Goal: Task Accomplishment & Management: Complete application form

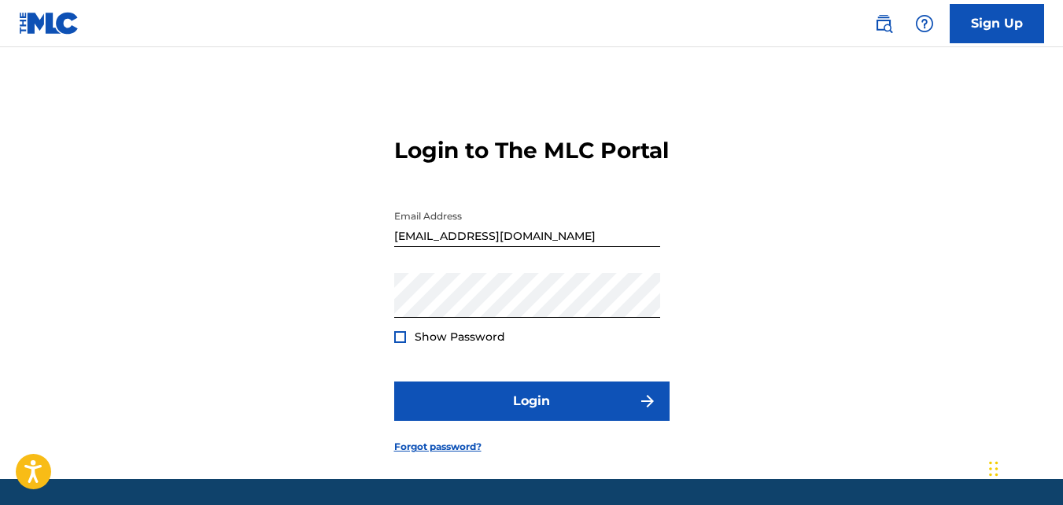
click at [397, 343] on div at bounding box center [400, 337] width 12 height 12
click at [397, 342] on img at bounding box center [400, 337] width 9 height 9
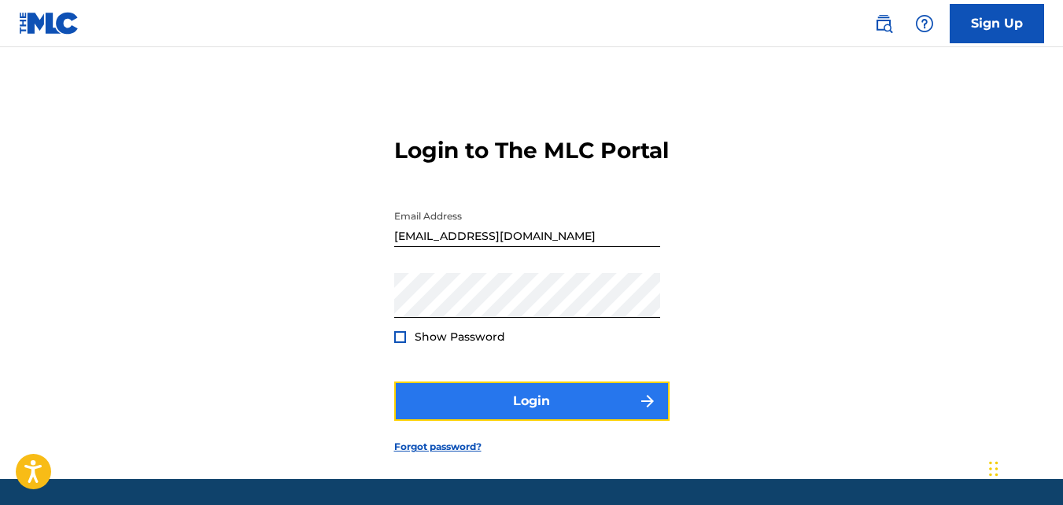
click at [463, 416] on button "Login" at bounding box center [531, 401] width 275 height 39
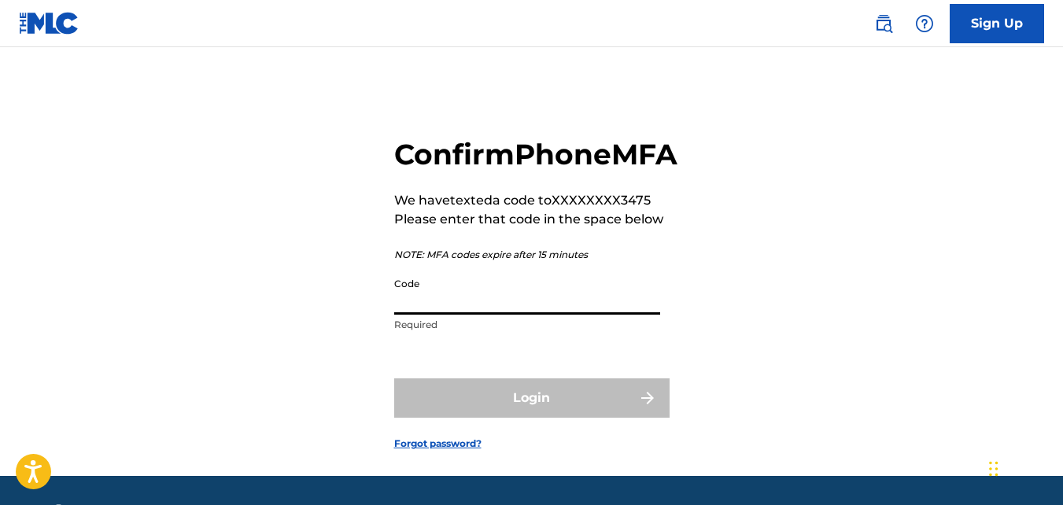
click at [457, 315] on input "Code" at bounding box center [527, 292] width 266 height 45
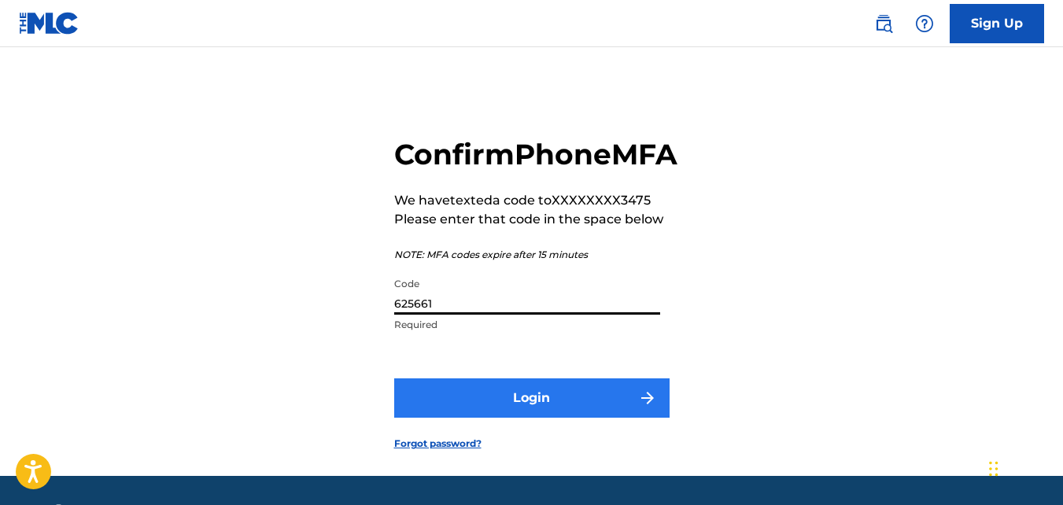
type input "625661"
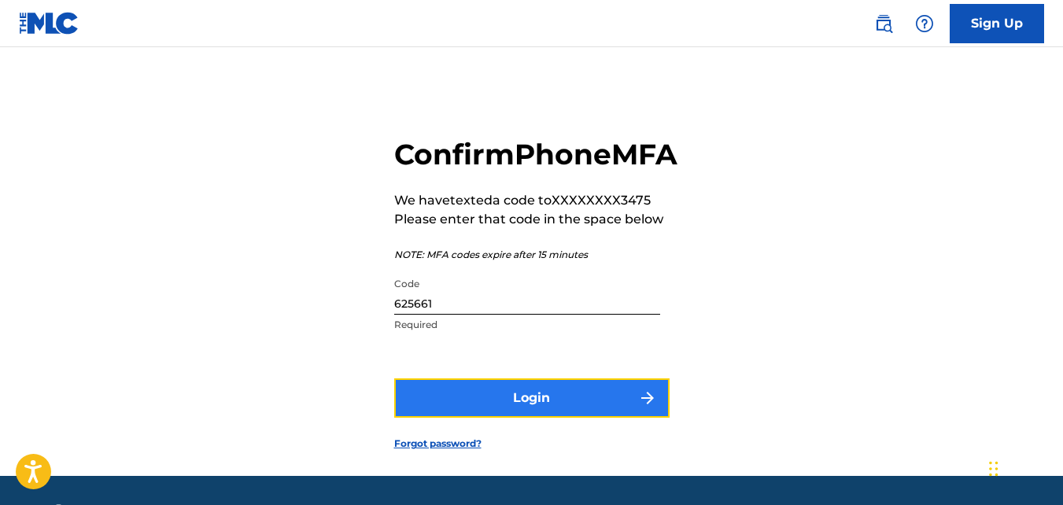
click at [536, 418] on button "Login" at bounding box center [531, 398] width 275 height 39
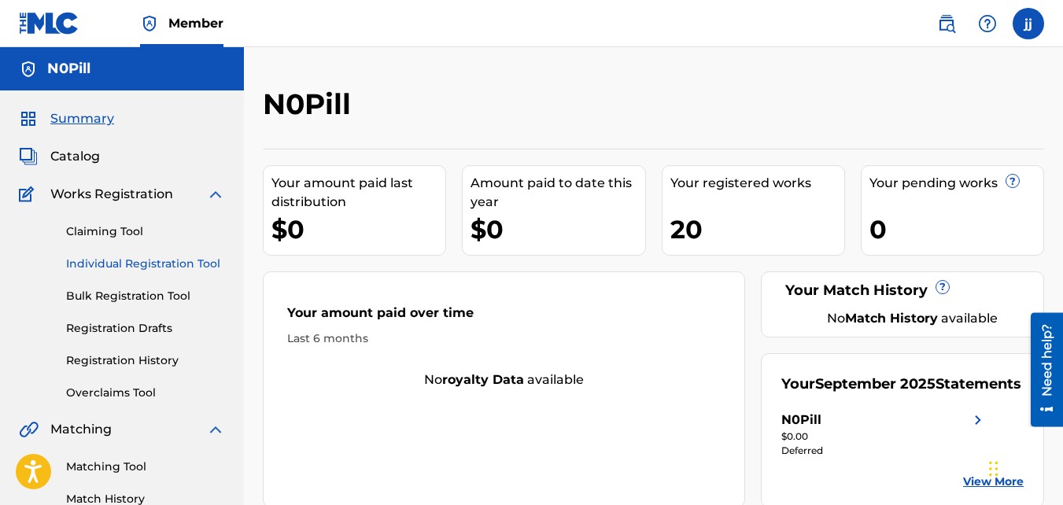
click at [109, 258] on link "Individual Registration Tool" at bounding box center [145, 264] width 159 height 17
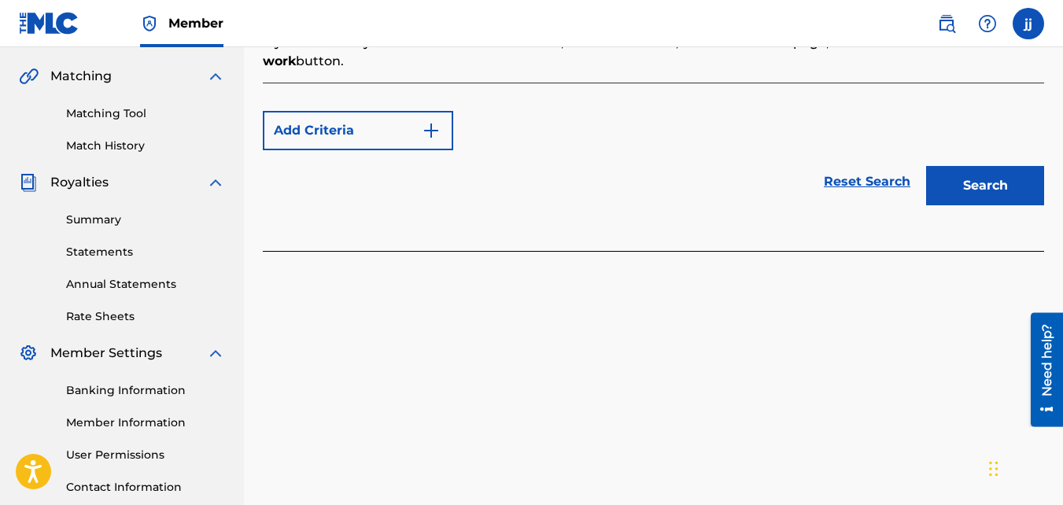
scroll to position [360, 0]
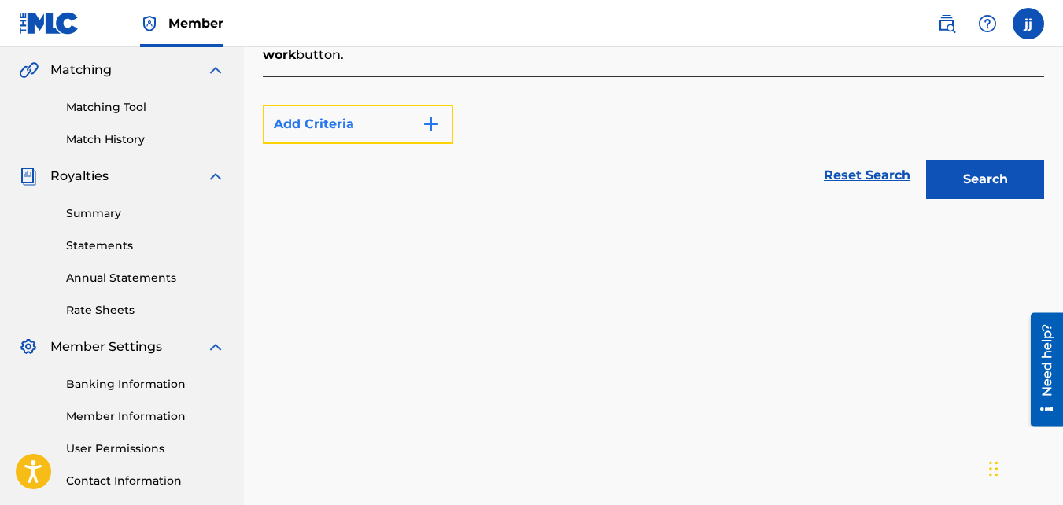
click at [415, 126] on button "Add Criteria" at bounding box center [358, 124] width 190 height 39
click at [423, 122] on img "Search Form" at bounding box center [431, 124] width 19 height 19
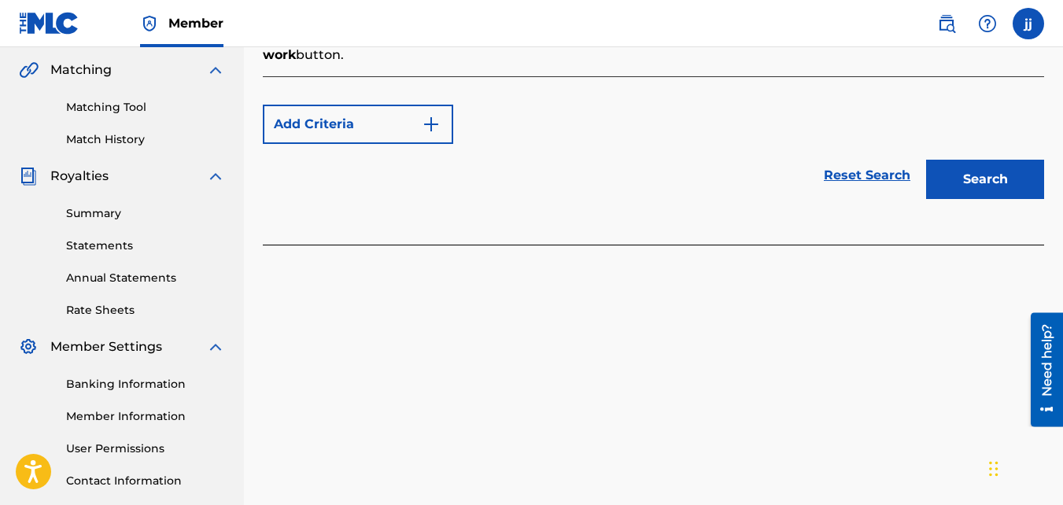
click at [506, 126] on div "Add Criteria" at bounding box center [654, 124] width 782 height 39
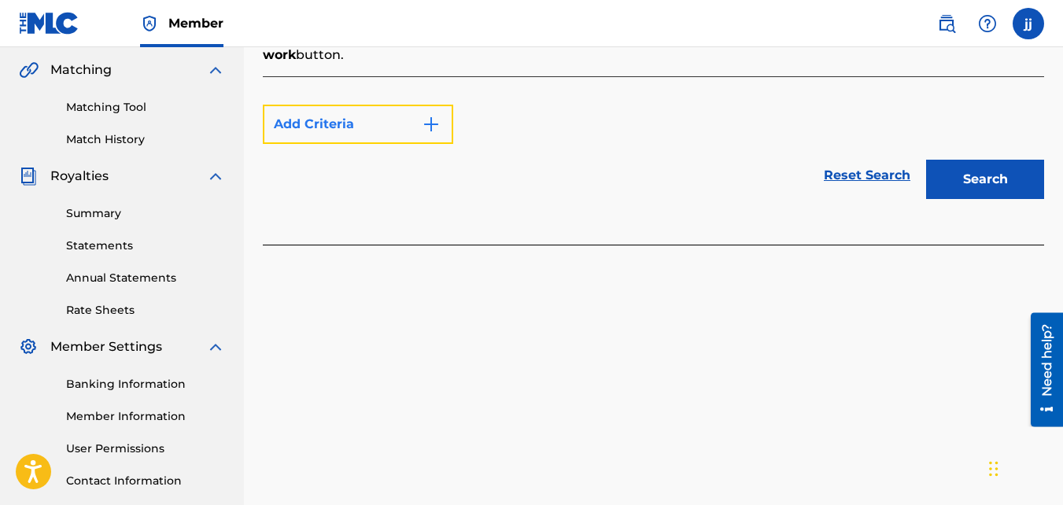
click at [430, 123] on img "Search Form" at bounding box center [431, 124] width 19 height 19
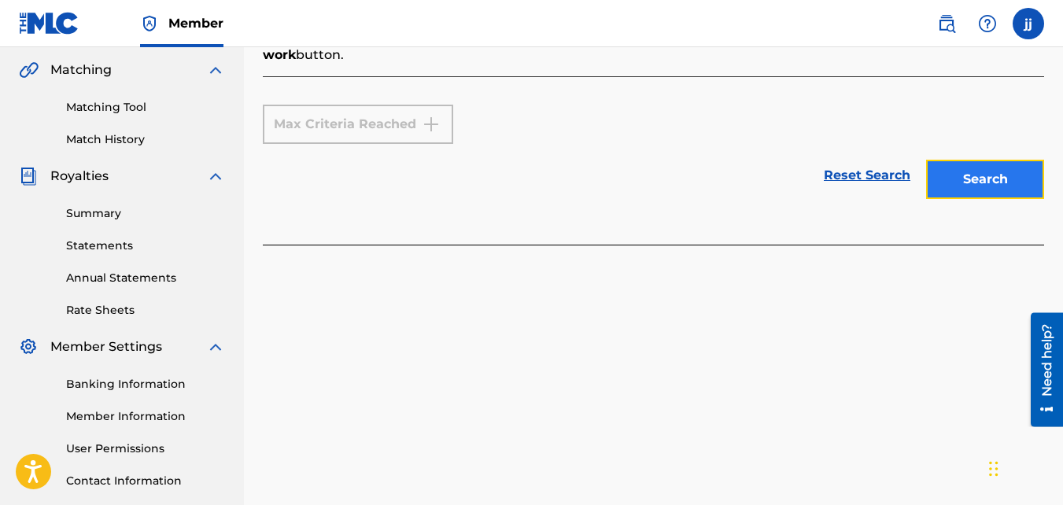
click at [941, 176] on button "Search" at bounding box center [985, 179] width 118 height 39
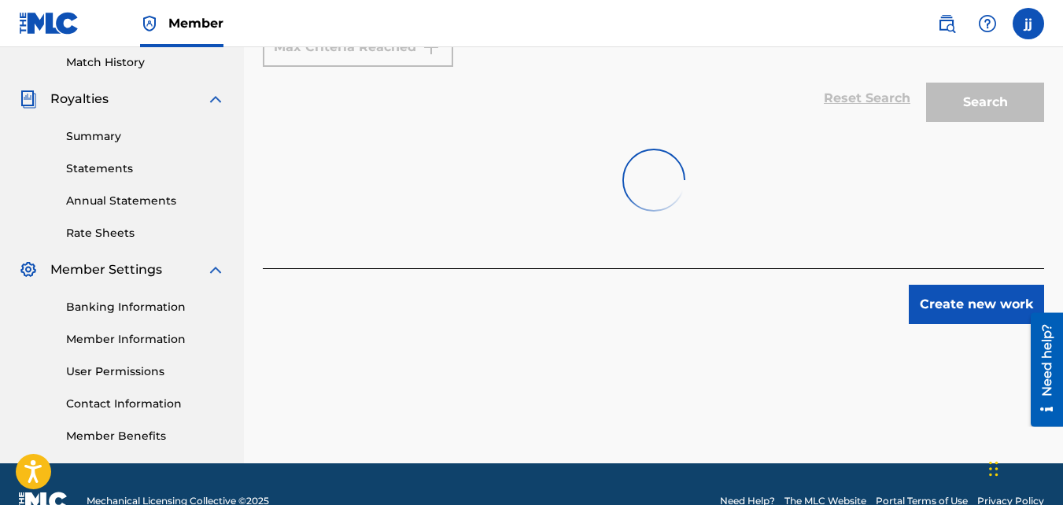
scroll to position [471, 0]
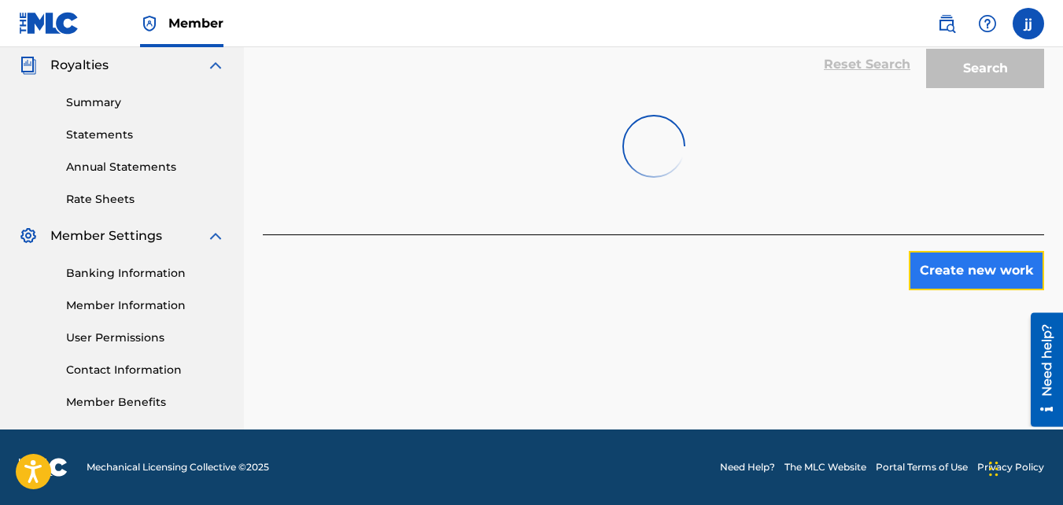
click at [992, 279] on button "Create new work" at bounding box center [976, 270] width 135 height 39
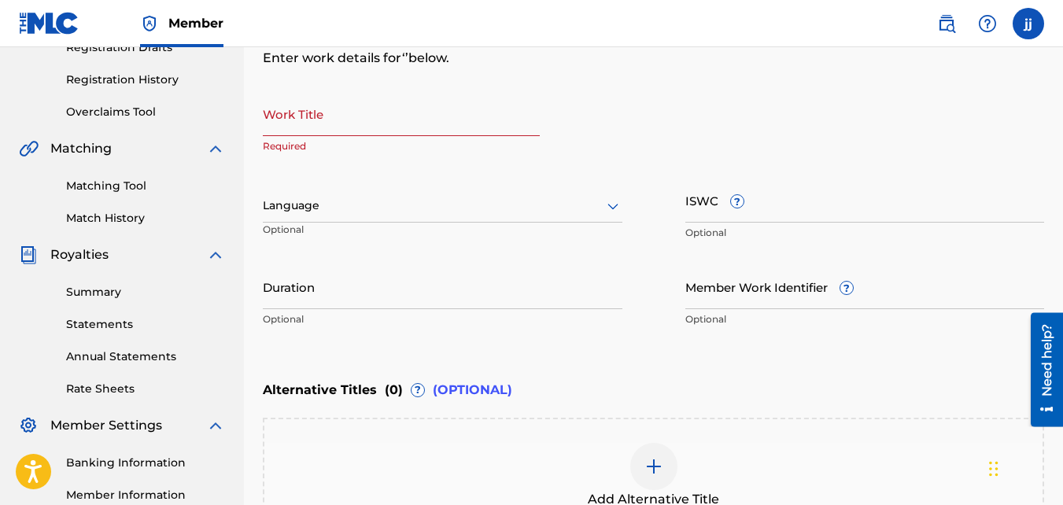
scroll to position [212, 0]
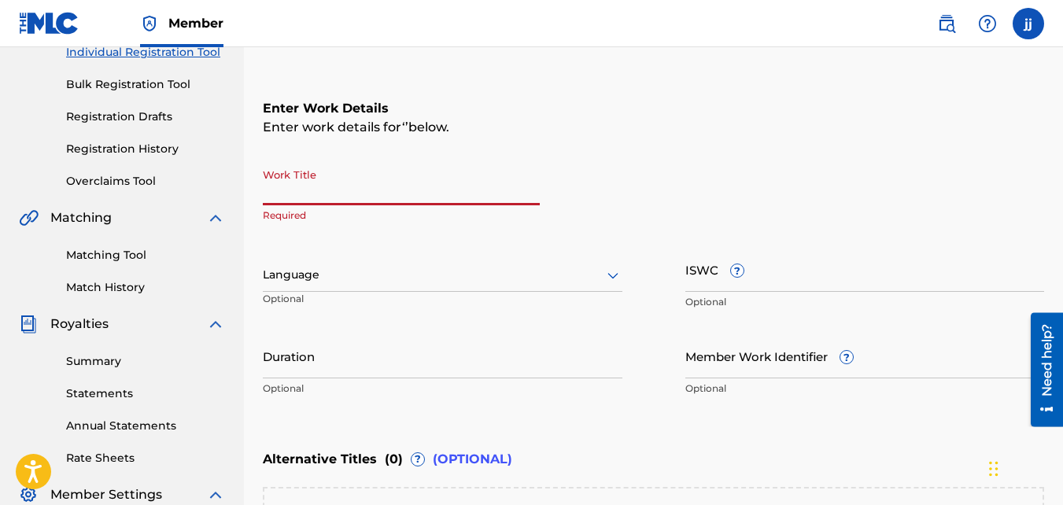
click at [372, 188] on input "Work Title" at bounding box center [401, 183] width 277 height 45
type input "freak bitch"
click at [533, 275] on div at bounding box center [443, 275] width 360 height 20
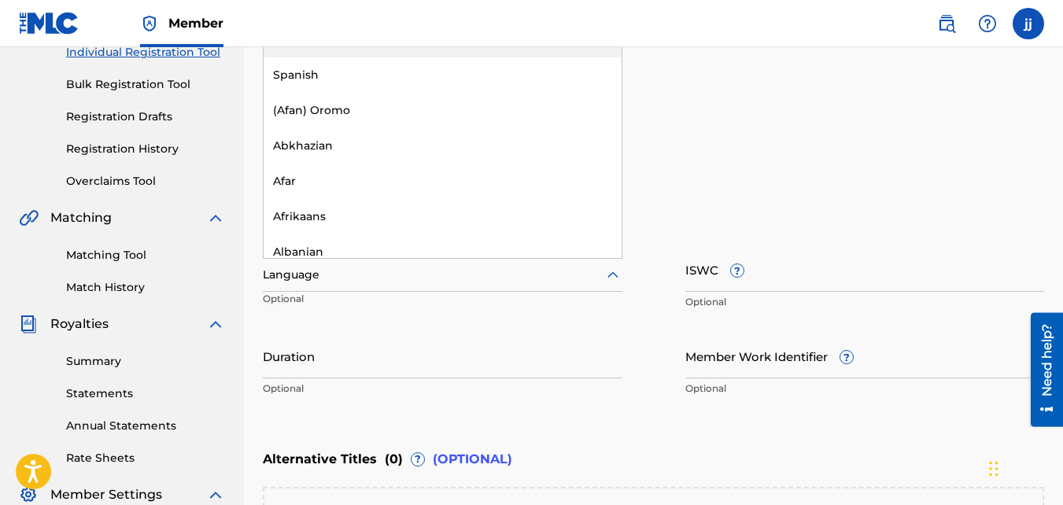
type input "e"
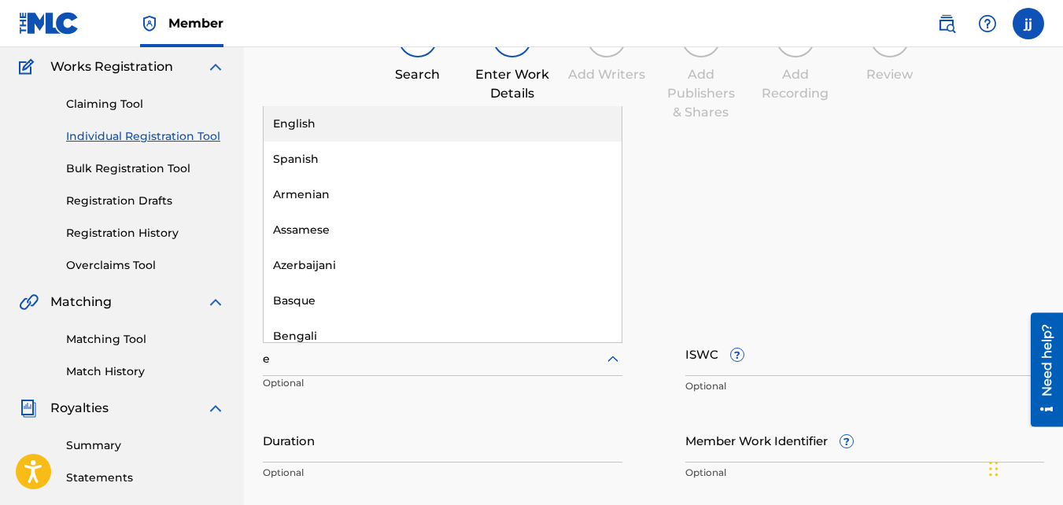
scroll to position [113, 0]
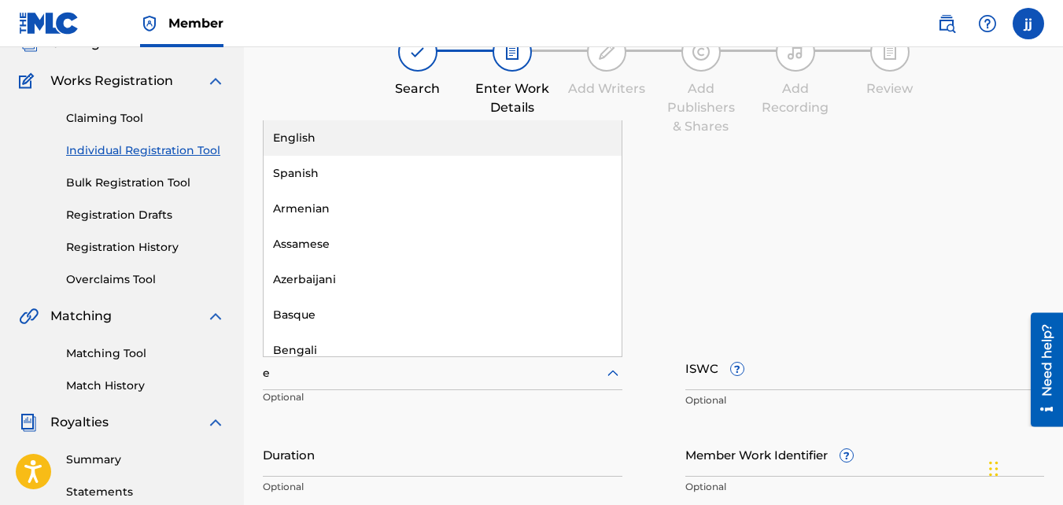
click at [525, 130] on div "English" at bounding box center [443, 137] width 358 height 35
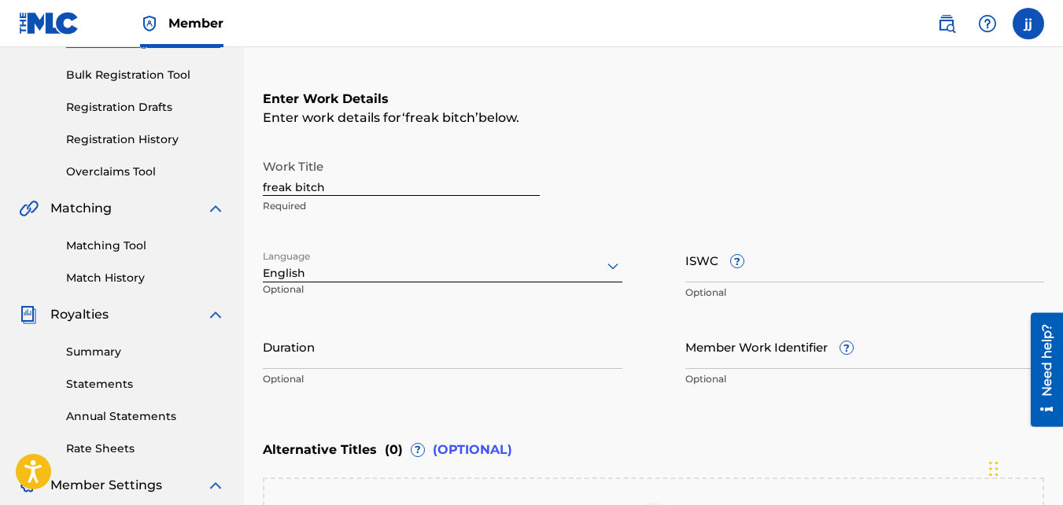
scroll to position [279, 0]
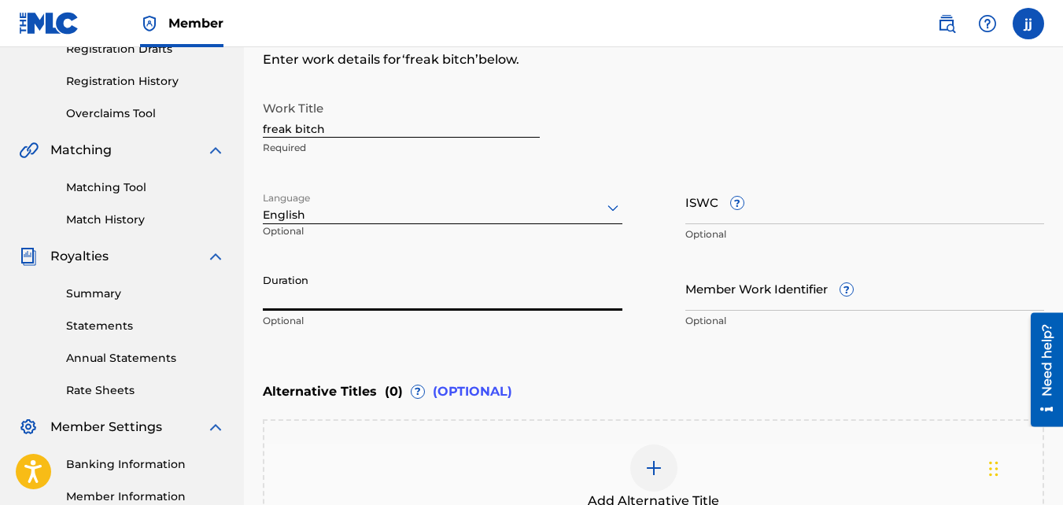
click at [469, 290] on input "Duration" at bounding box center [443, 288] width 360 height 45
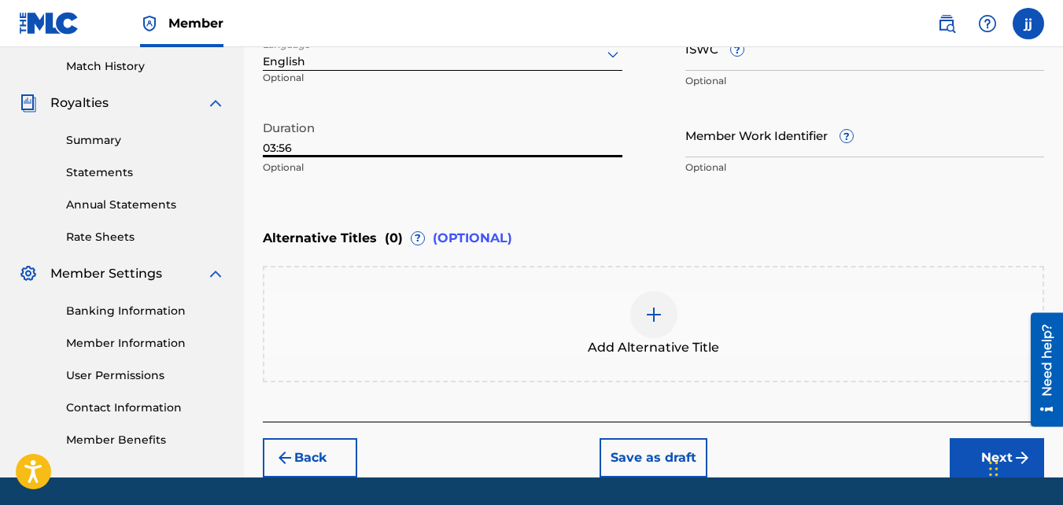
scroll to position [481, 0]
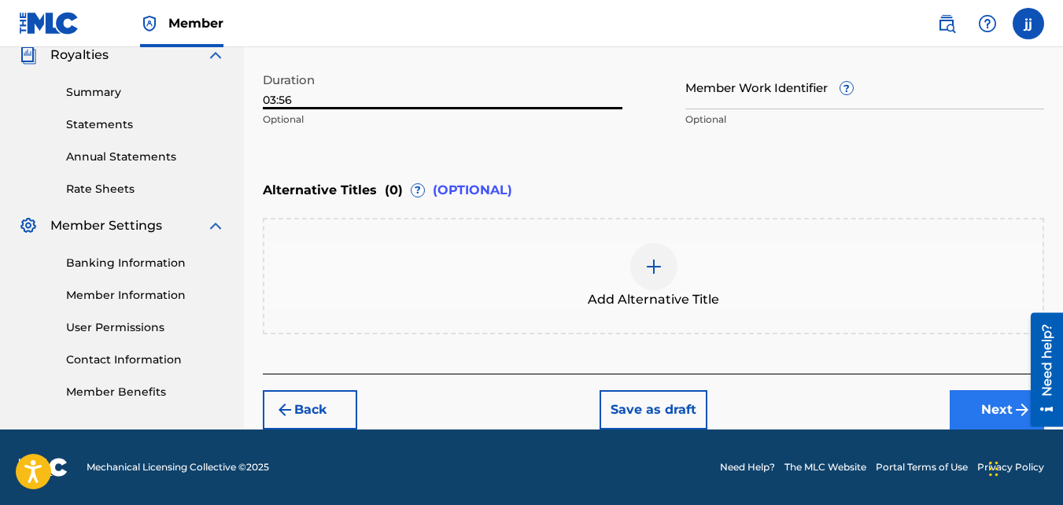
type input "03:56"
click at [973, 417] on button "Next" at bounding box center [997, 409] width 94 height 39
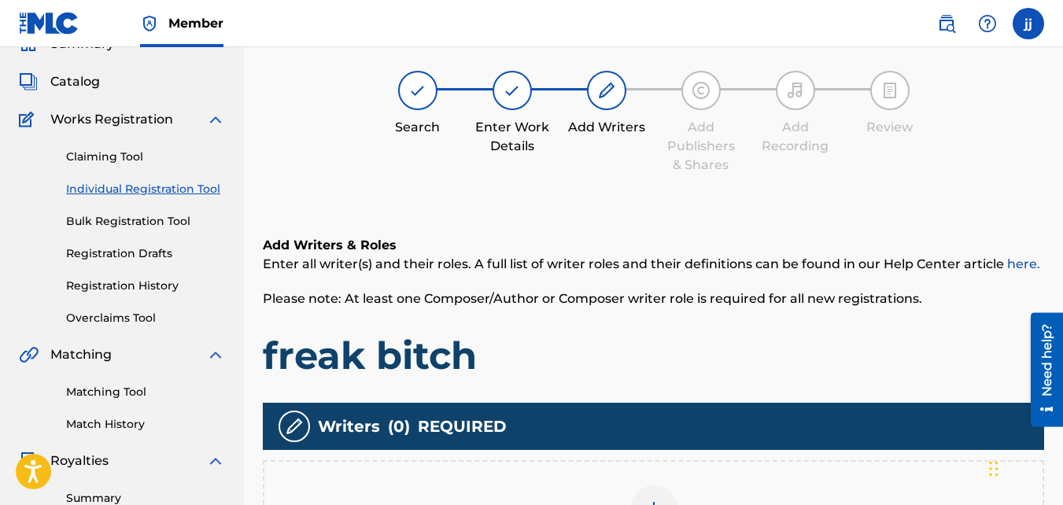
scroll to position [71, 0]
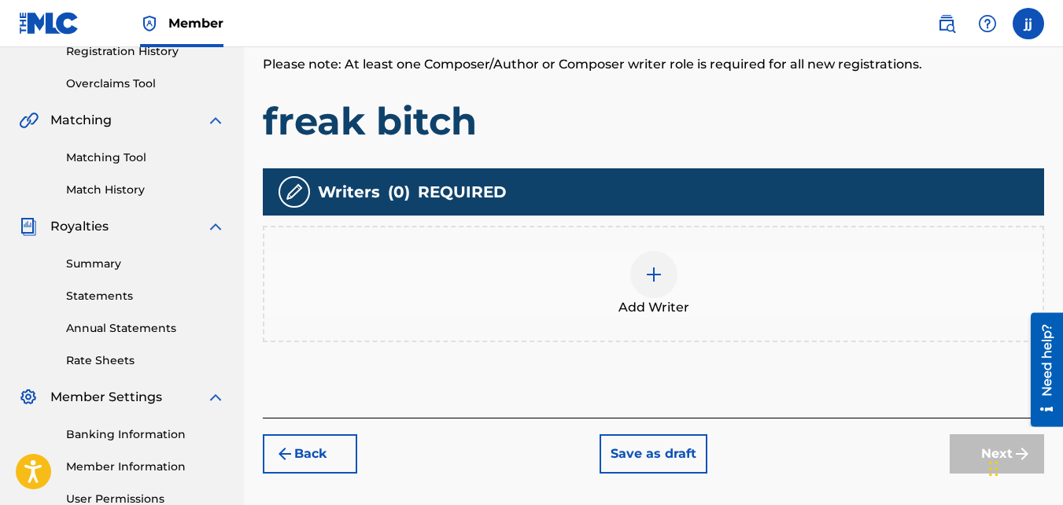
drag, startPoint x: 1063, startPoint y: 254, endPoint x: 13, endPoint y: 80, distance: 1065.0
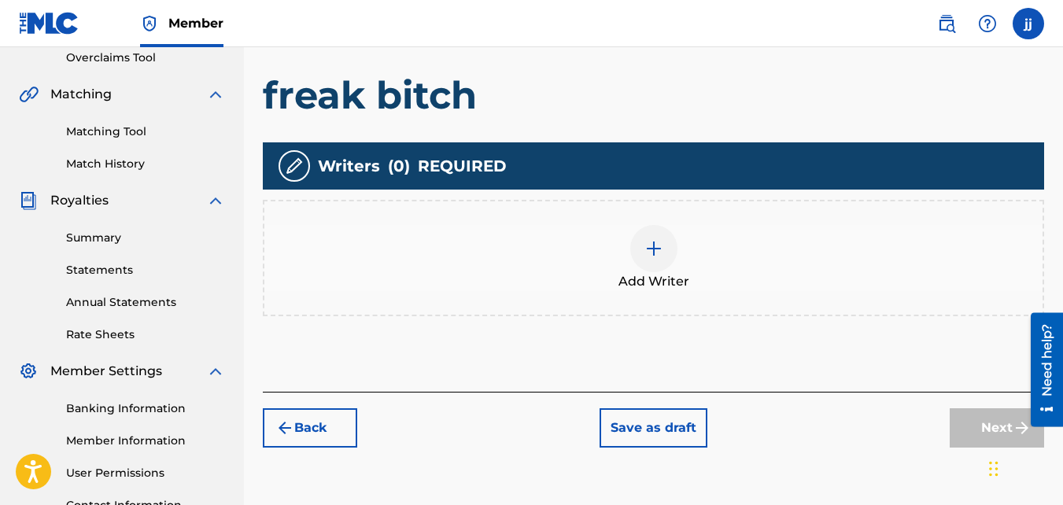
click at [623, 256] on div "Add Writer" at bounding box center [653, 258] width 778 height 66
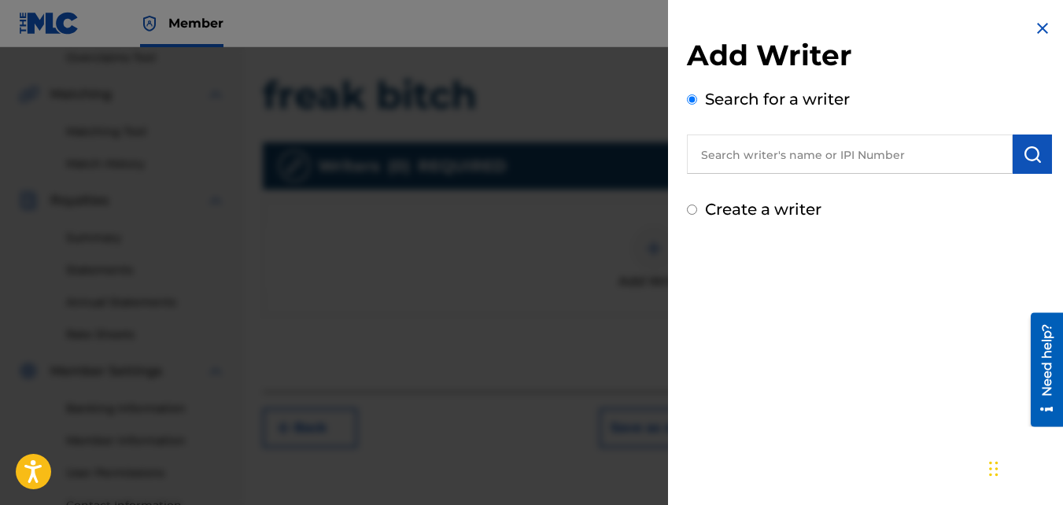
click at [759, 159] on input "text" at bounding box center [850, 154] width 326 height 39
drag, startPoint x: 759, startPoint y: 159, endPoint x: 724, endPoint y: 153, distance: 35.1
click at [724, 153] on input "text" at bounding box center [850, 154] width 326 height 39
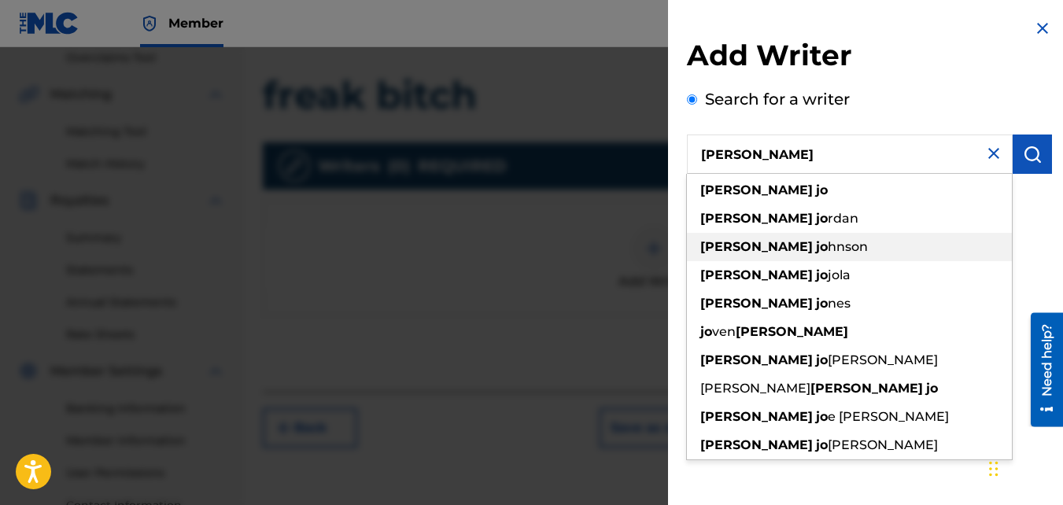
click at [760, 258] on div "[PERSON_NAME]" at bounding box center [849, 247] width 325 height 28
type input "[PERSON_NAME]"
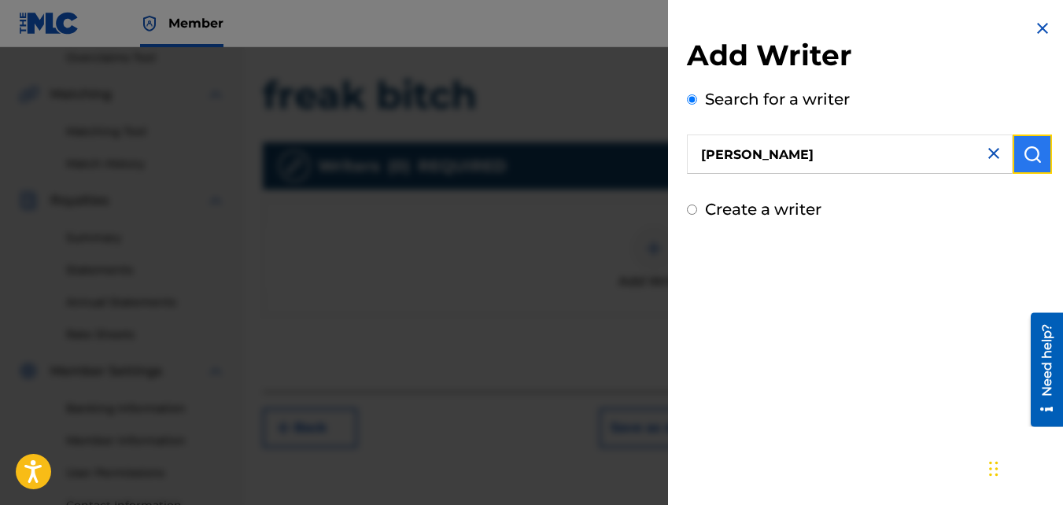
click at [1018, 168] on button "submit" at bounding box center [1032, 154] width 39 height 39
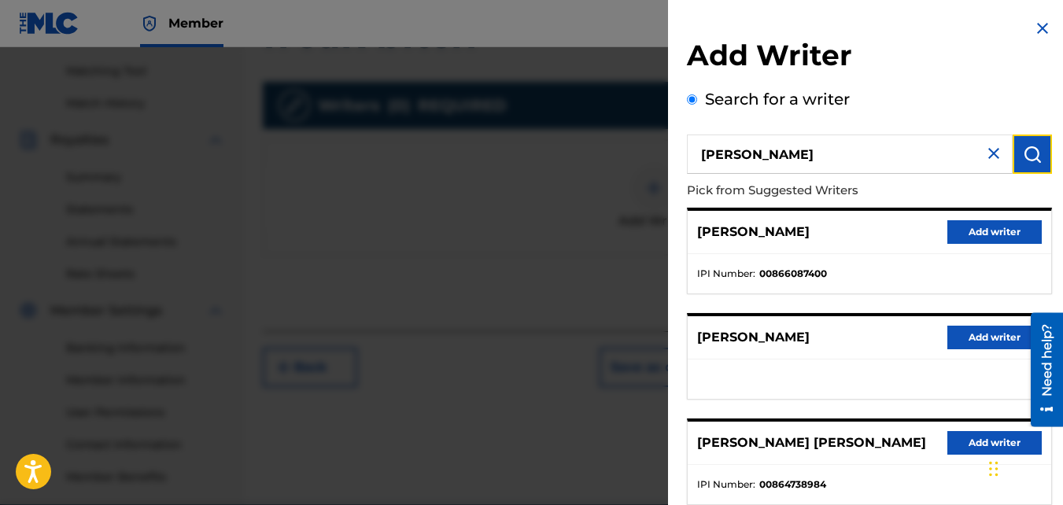
scroll to position [471, 0]
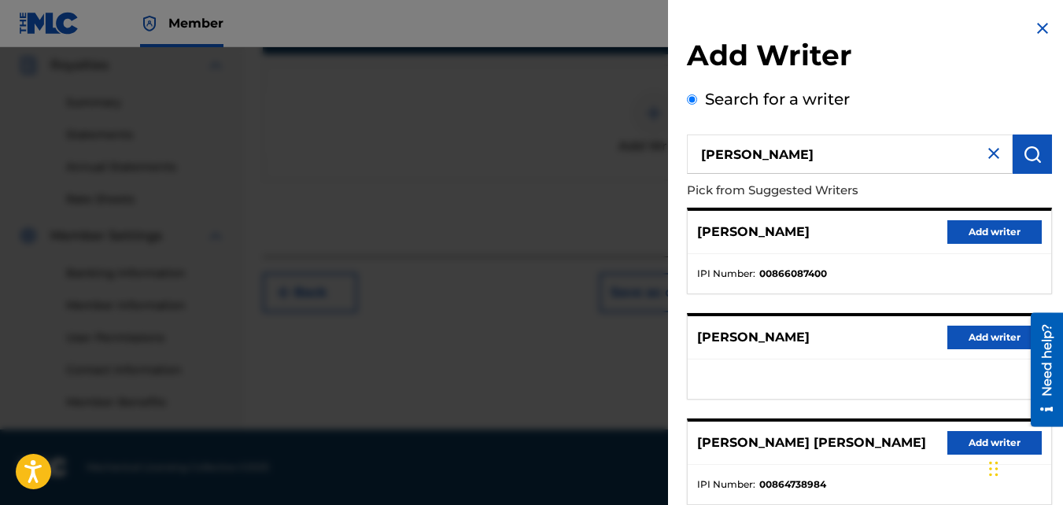
click at [1056, 186] on div "Add Writer Search for a writer [PERSON_NAME] Pick from Suggested Writers [PERSO…" at bounding box center [869, 407] width 403 height 815
drag, startPoint x: 1056, startPoint y: 186, endPoint x: 1048, endPoint y: 188, distance: 8.2
click at [1048, 188] on div "Add Writer Search for a writer [PERSON_NAME] Pick from Suggested Writers [PERSO…" at bounding box center [869, 407] width 403 height 815
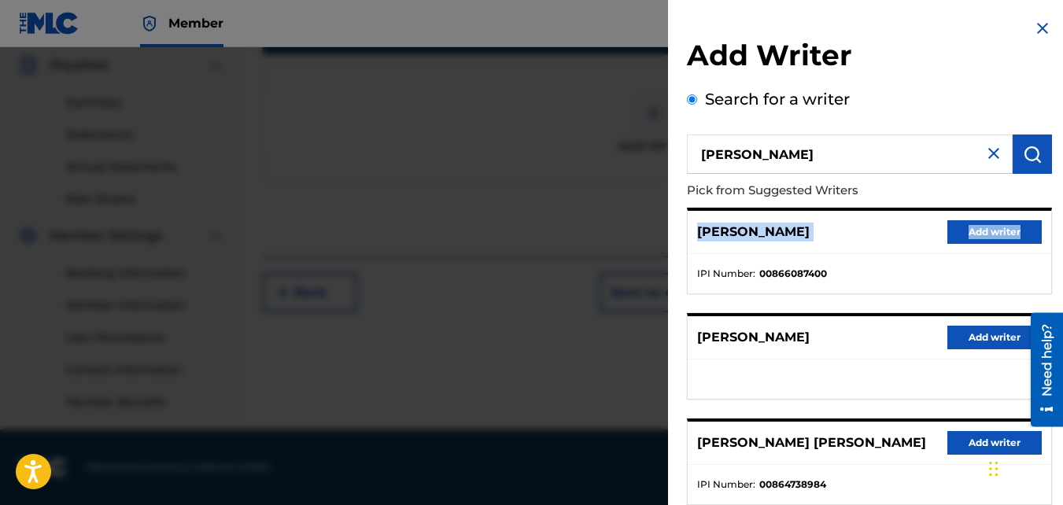
drag, startPoint x: 1051, startPoint y: 227, endPoint x: 1044, endPoint y: 174, distance: 54.0
click at [1044, 174] on div "Add Writer Search for a writer [PERSON_NAME] Pick from Suggested Writers [PERSO…" at bounding box center [869, 407] width 403 height 815
drag, startPoint x: 1044, startPoint y: 174, endPoint x: 1049, endPoint y: 203, distance: 29.6
click at [1049, 203] on div "Add Writer Search for a writer [PERSON_NAME] Pick from Suggested Writers [PERSO…" at bounding box center [869, 407] width 403 height 815
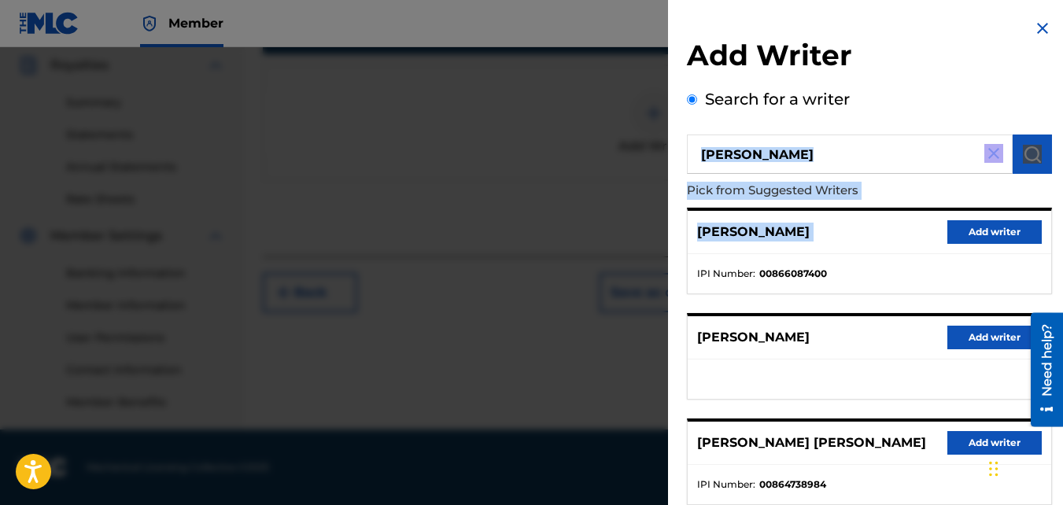
drag, startPoint x: 910, startPoint y: 241, endPoint x: 899, endPoint y: 142, distance: 99.0
click at [899, 142] on div "[PERSON_NAME] Pick from Suggested Writers [PERSON_NAME] Add writer IPI Number :…" at bounding box center [869, 426] width 365 height 582
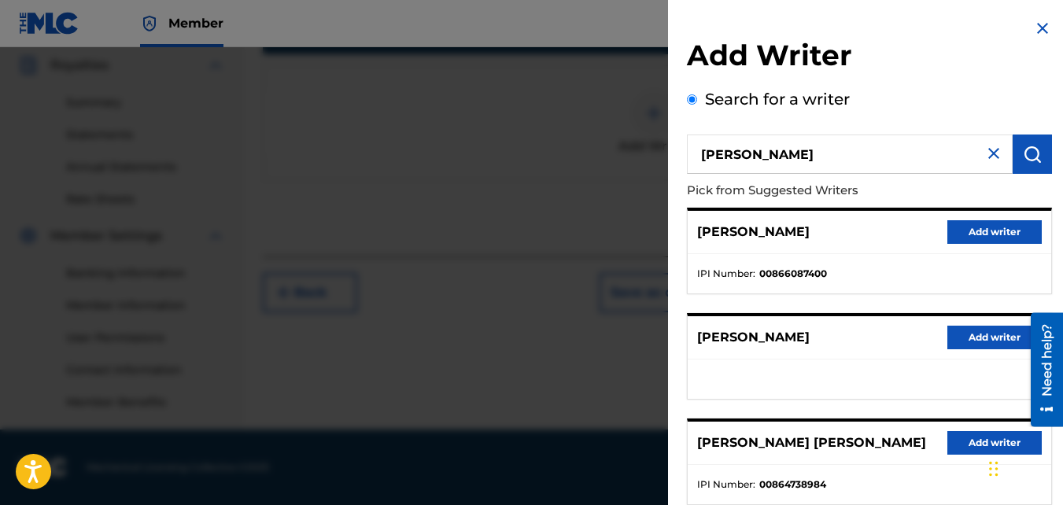
click at [929, 75] on h2 "Add Writer" at bounding box center [869, 58] width 365 height 40
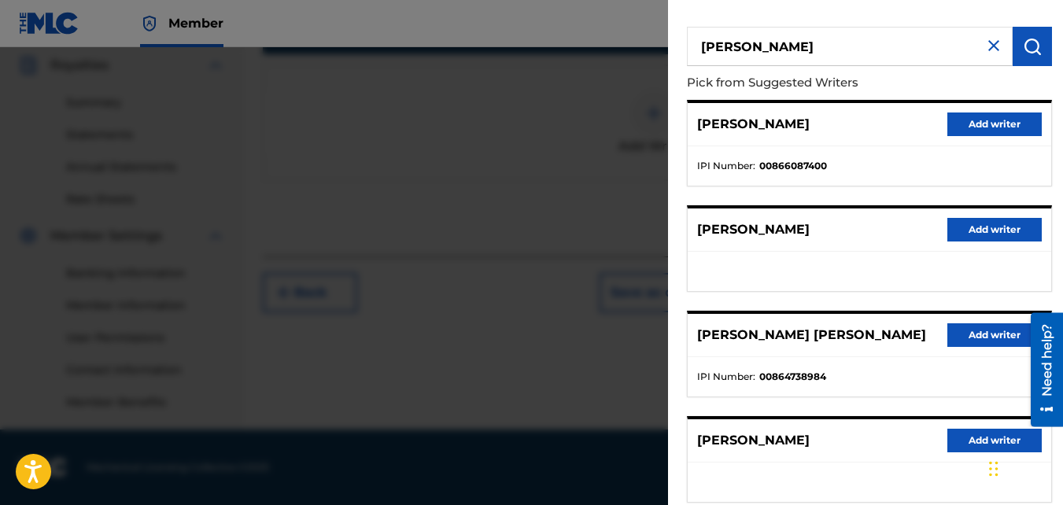
scroll to position [310, 0]
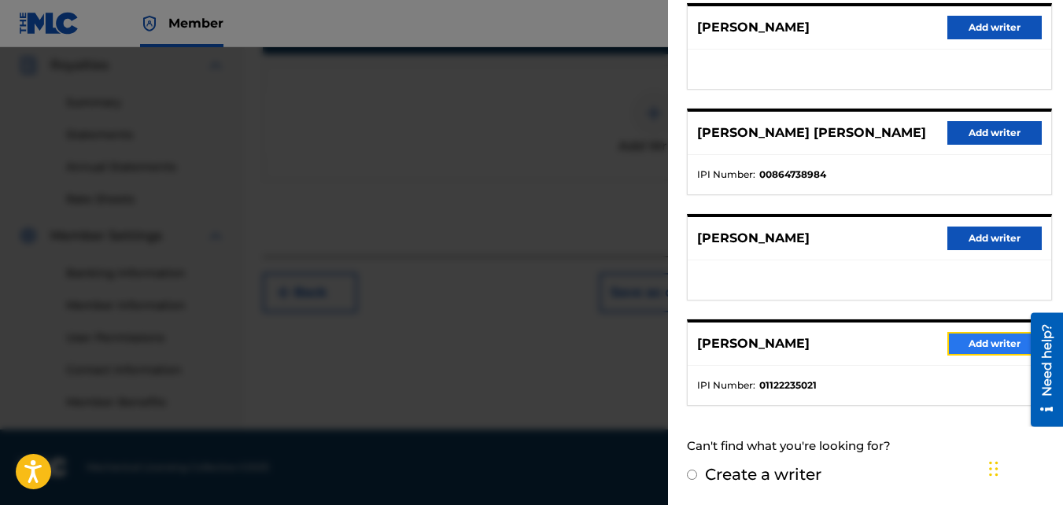
click at [976, 342] on button "Add writer" at bounding box center [995, 344] width 94 height 24
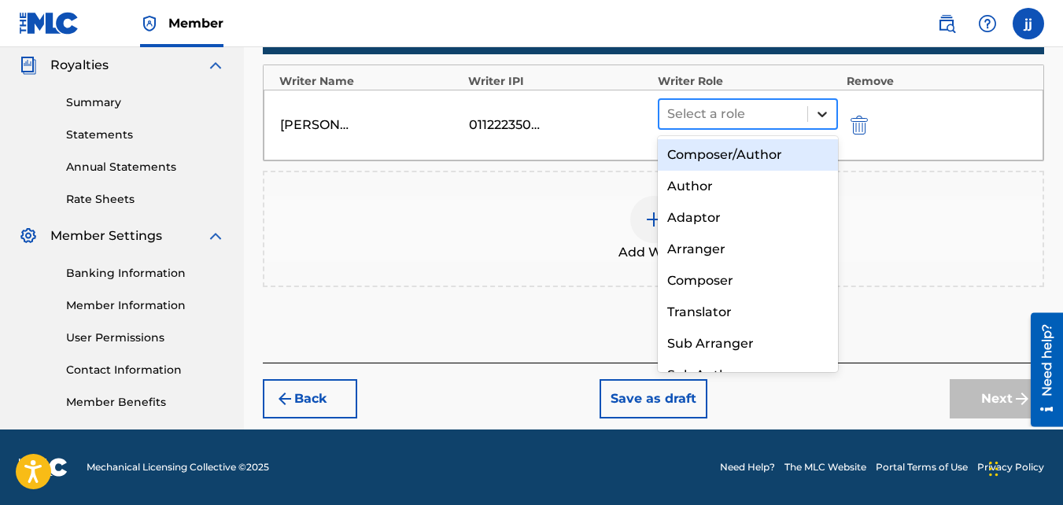
click at [819, 116] on icon at bounding box center [823, 114] width 16 height 16
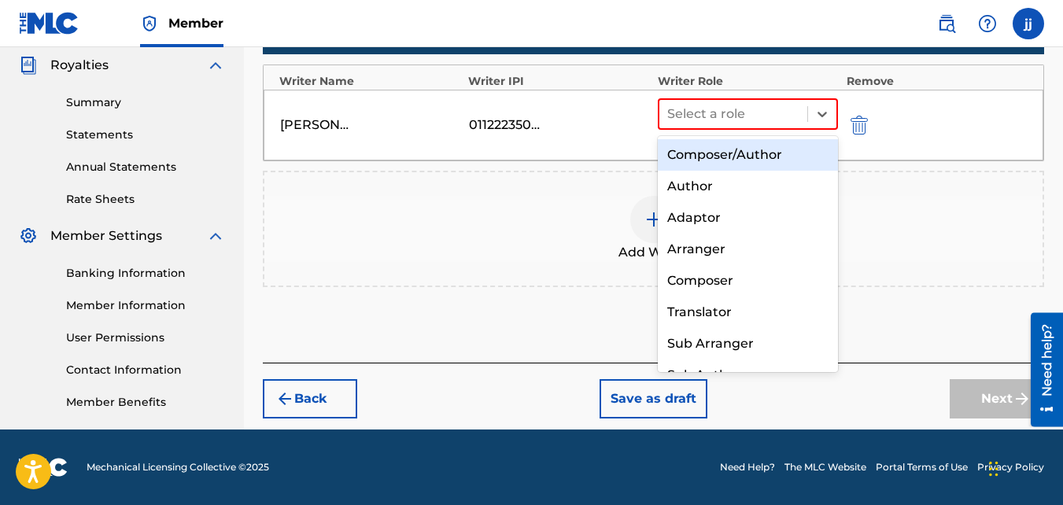
click at [774, 168] on div "Composer/Author" at bounding box center [748, 154] width 181 height 31
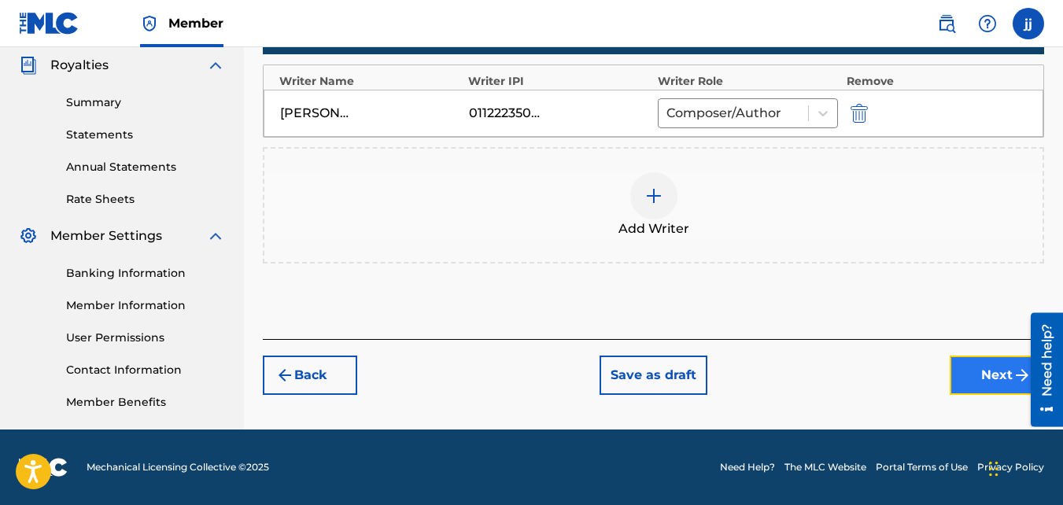
click at [963, 363] on button "Next" at bounding box center [997, 375] width 94 height 39
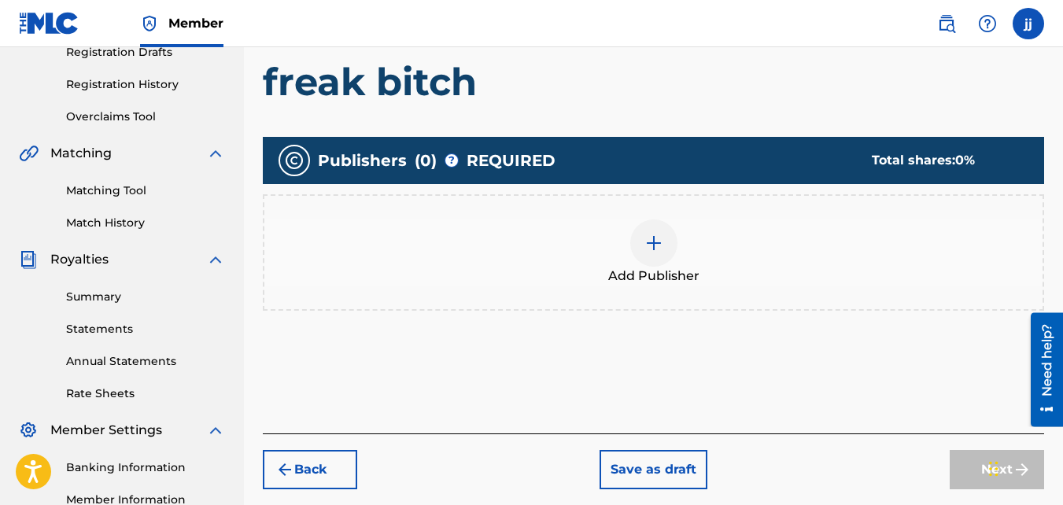
scroll to position [286, 0]
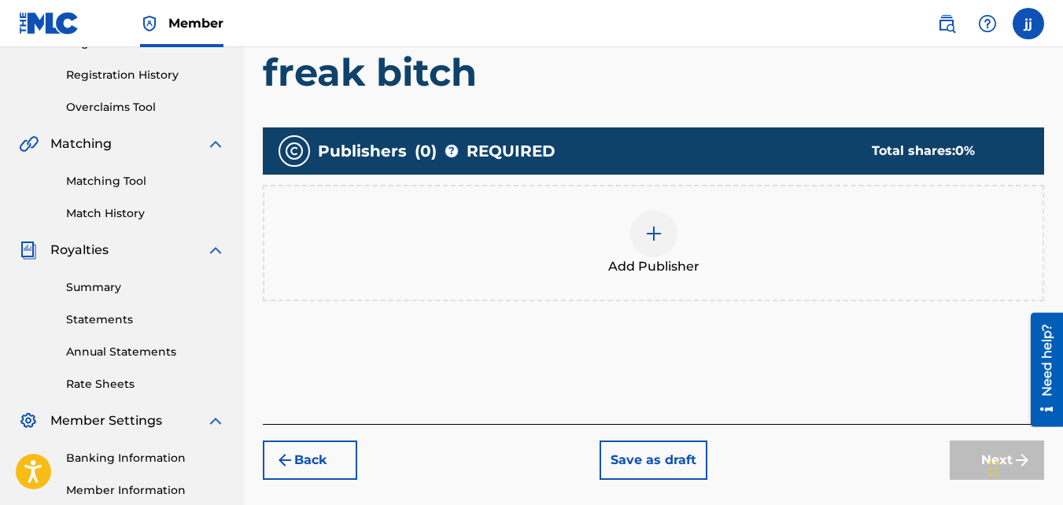
click at [682, 225] on div "Add Publisher" at bounding box center [653, 243] width 778 height 66
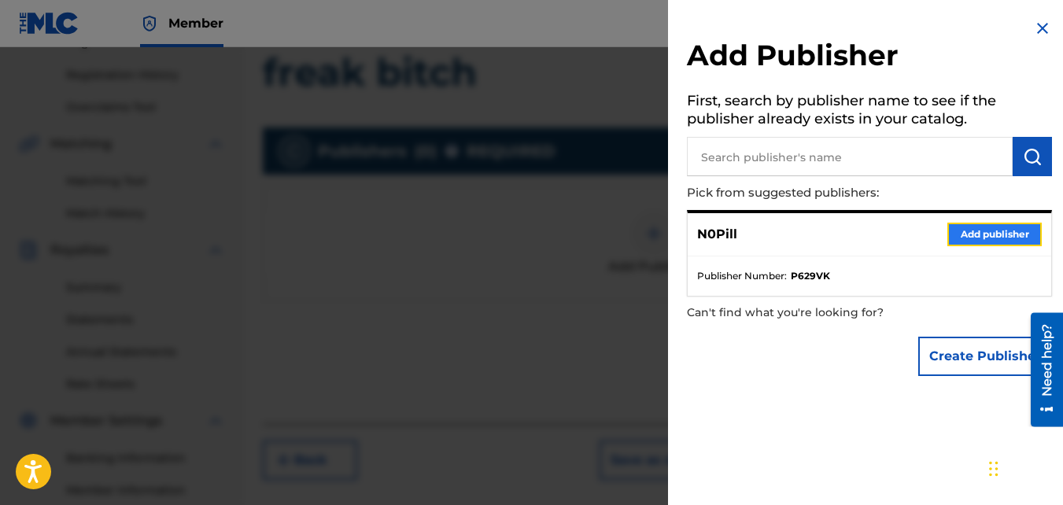
click at [1000, 235] on button "Add publisher" at bounding box center [995, 235] width 94 height 24
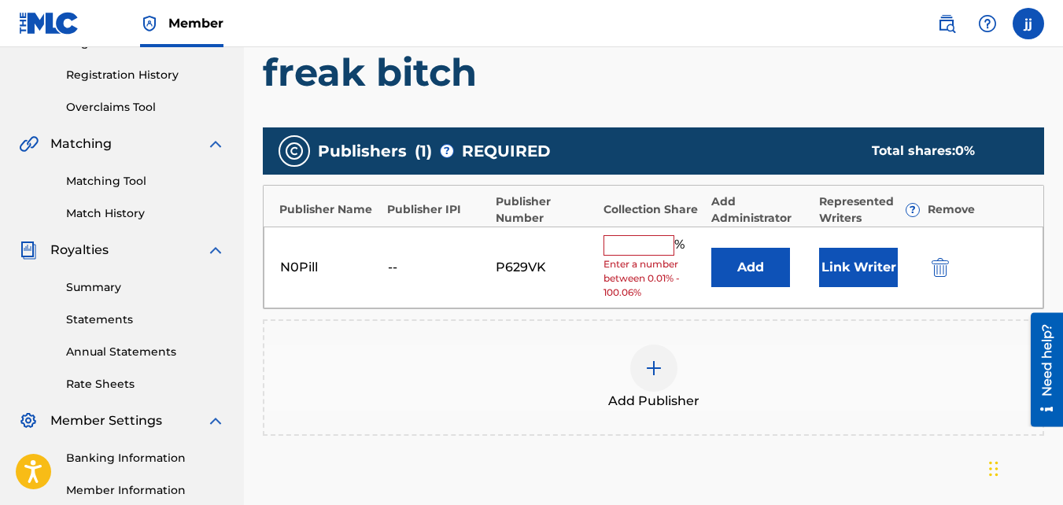
click at [639, 242] on input "text" at bounding box center [639, 245] width 71 height 20
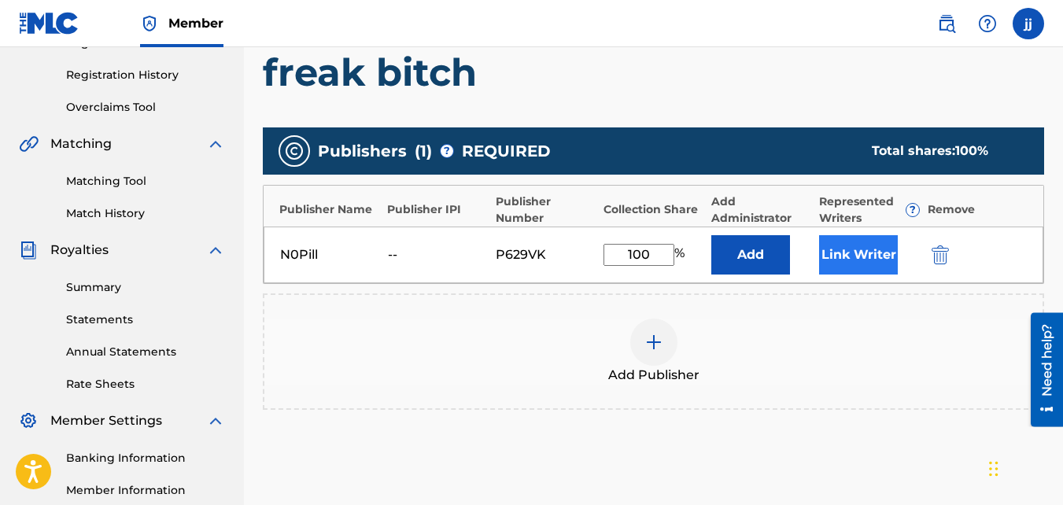
type input "100"
click at [871, 237] on button "Link Writer" at bounding box center [858, 254] width 79 height 39
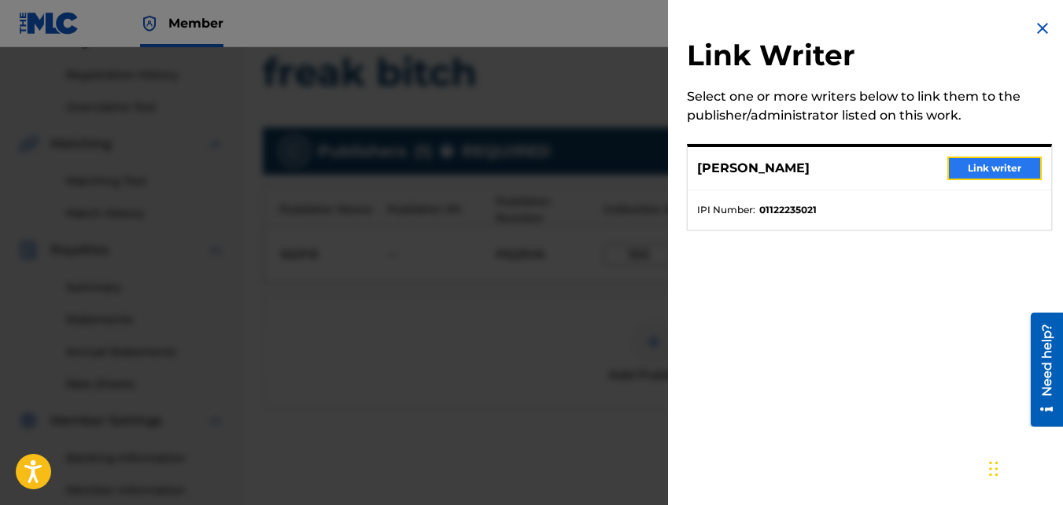
click at [985, 164] on button "Link writer" at bounding box center [995, 169] width 94 height 24
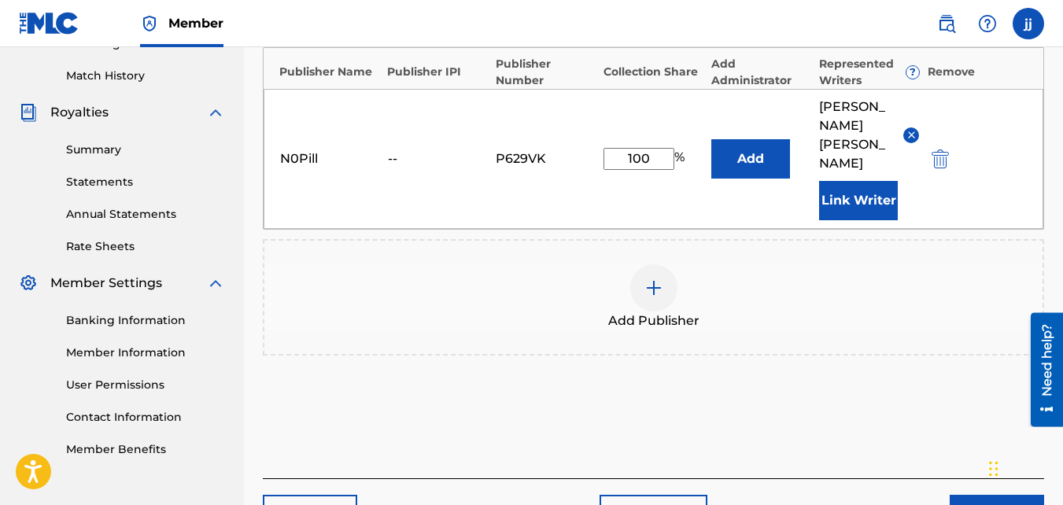
scroll to position [490, 0]
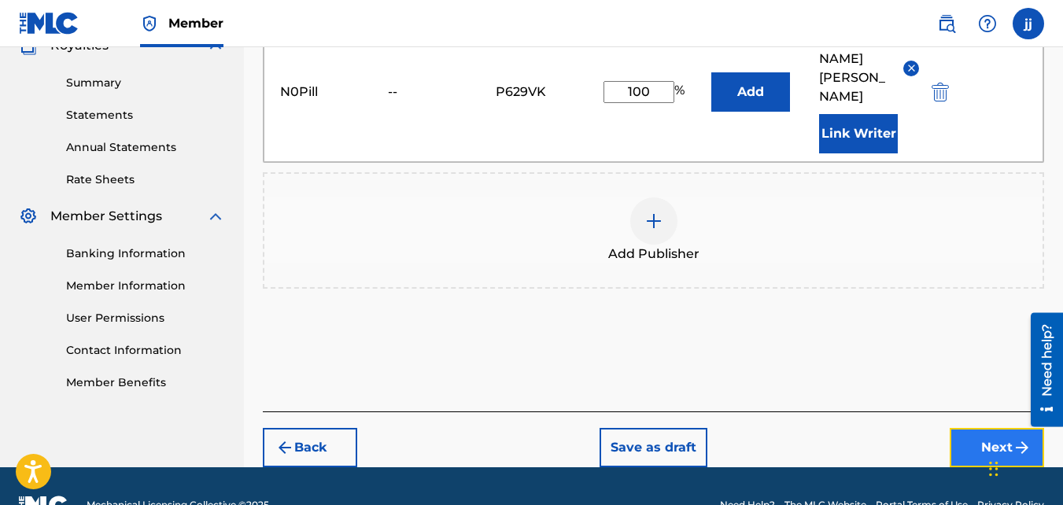
click at [992, 428] on button "Next" at bounding box center [997, 447] width 94 height 39
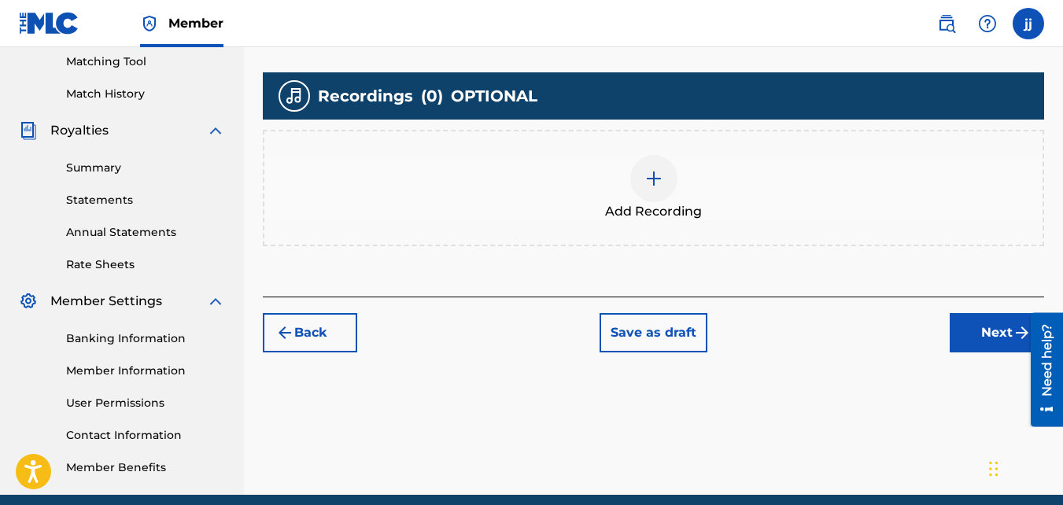
scroll to position [418, 0]
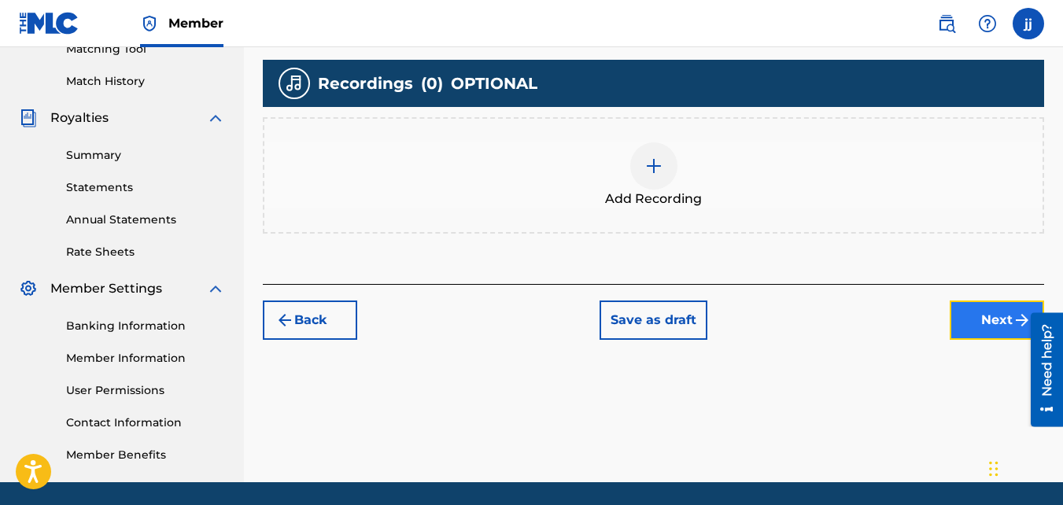
click at [990, 318] on button "Next" at bounding box center [997, 320] width 94 height 39
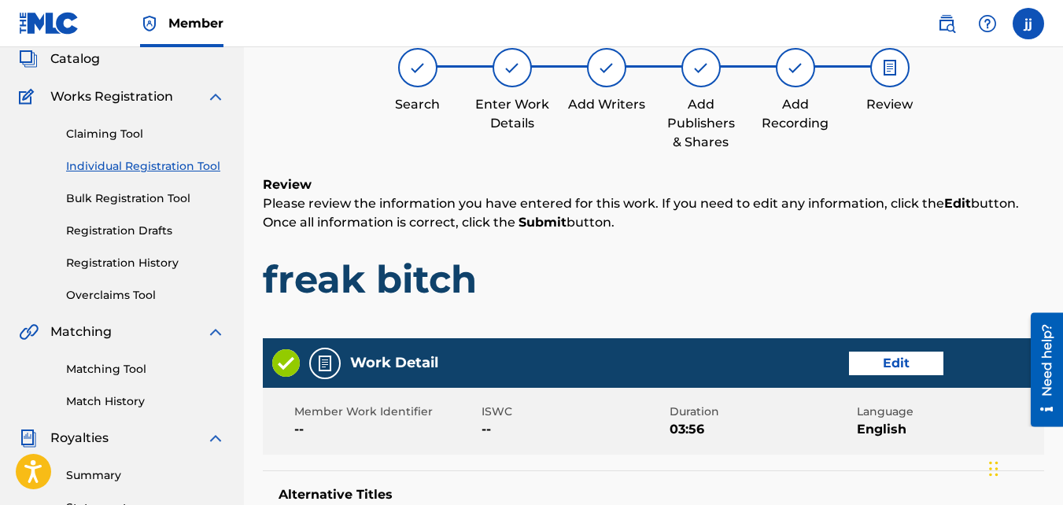
scroll to position [71, 0]
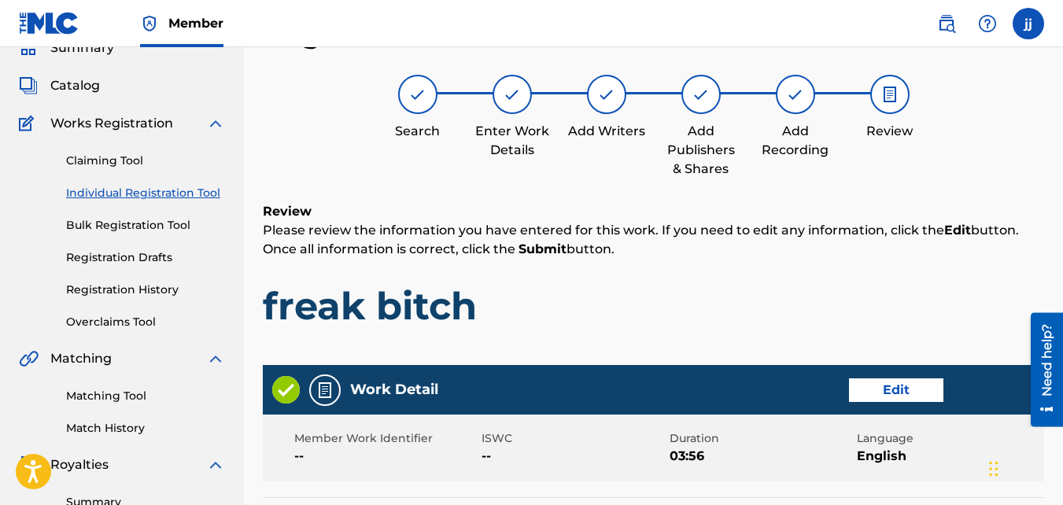
drag, startPoint x: 1060, startPoint y: 190, endPoint x: 1059, endPoint y: 205, distance: 15.0
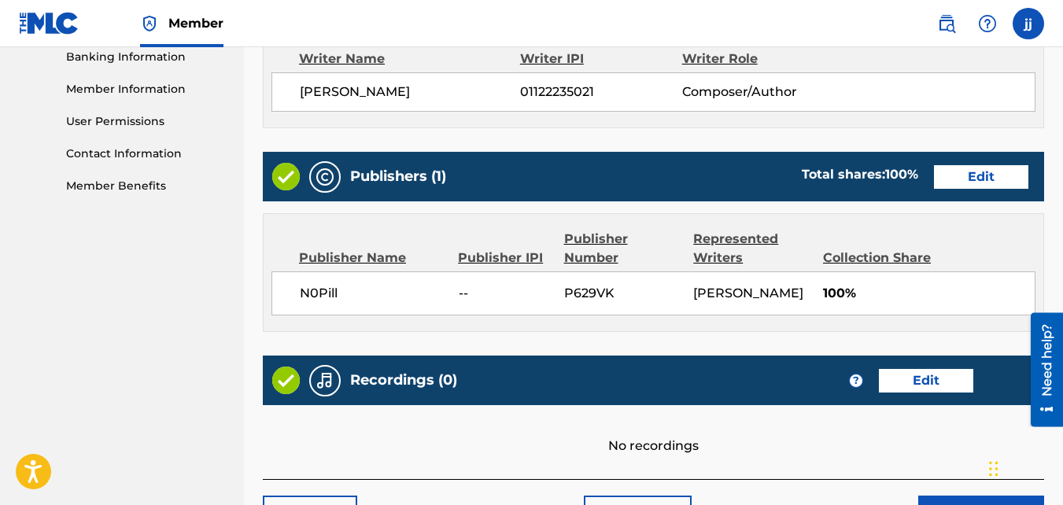
scroll to position [793, 0]
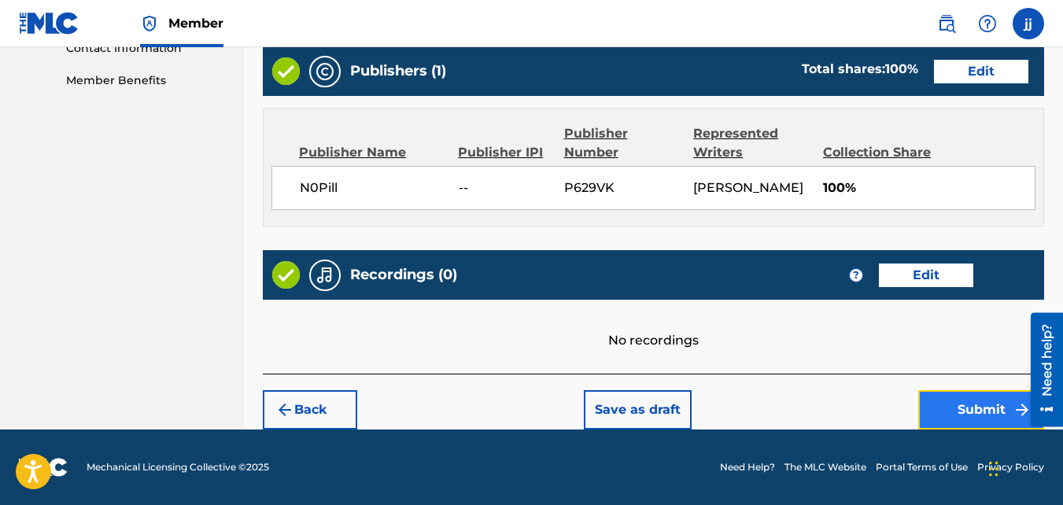
click at [978, 405] on button "Submit" at bounding box center [982, 409] width 126 height 39
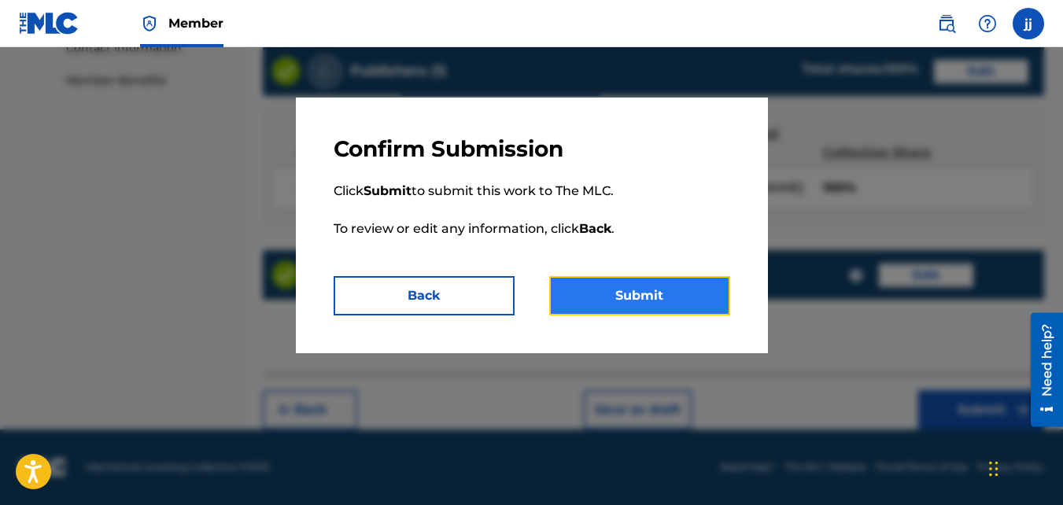
click at [709, 292] on button "Submit" at bounding box center [639, 295] width 181 height 39
